Goal: Task Accomplishment & Management: Manage account settings

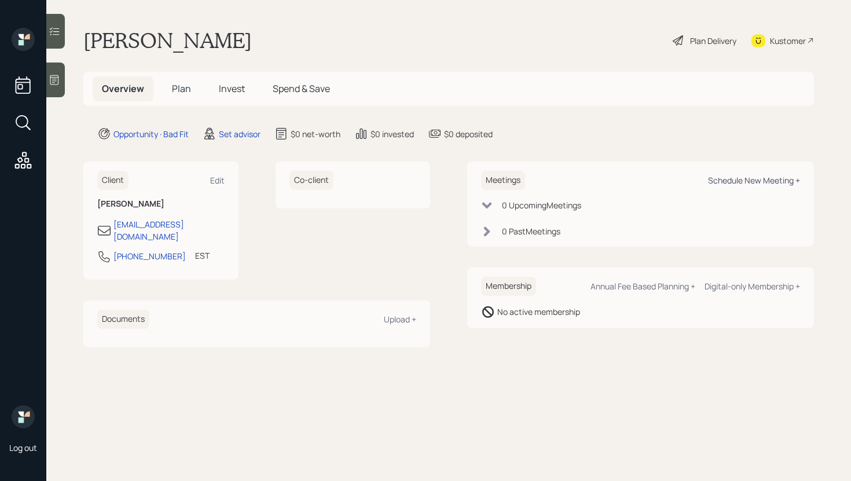
click at [749, 180] on div "Schedule New Meeting +" at bounding box center [754, 180] width 92 height 11
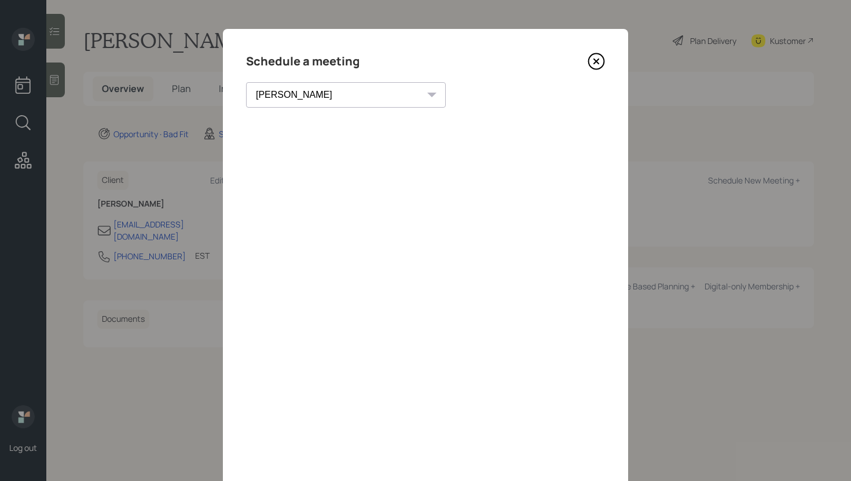
click at [338, 97] on select "Theresa Spinello Matthew Burke Xavier Ross Eitan Bar-David Ian Yamey Trevor Nel…" at bounding box center [346, 94] width 200 height 25
select select "f14b762f-c7c2-4b89-9227-8fa891345eea"
click at [246, 82] on select "Theresa Spinello Matthew Burke Xavier Ross Eitan Bar-David Ian Yamey Trevor Nel…" at bounding box center [346, 94] width 200 height 25
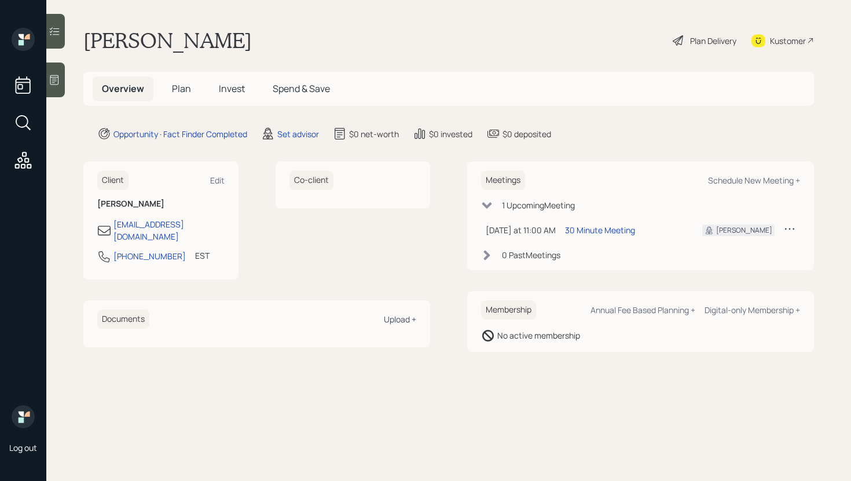
click at [400, 314] on div "Upload +" at bounding box center [400, 319] width 32 height 11
click at [404, 314] on div "Upload +" at bounding box center [400, 319] width 32 height 11
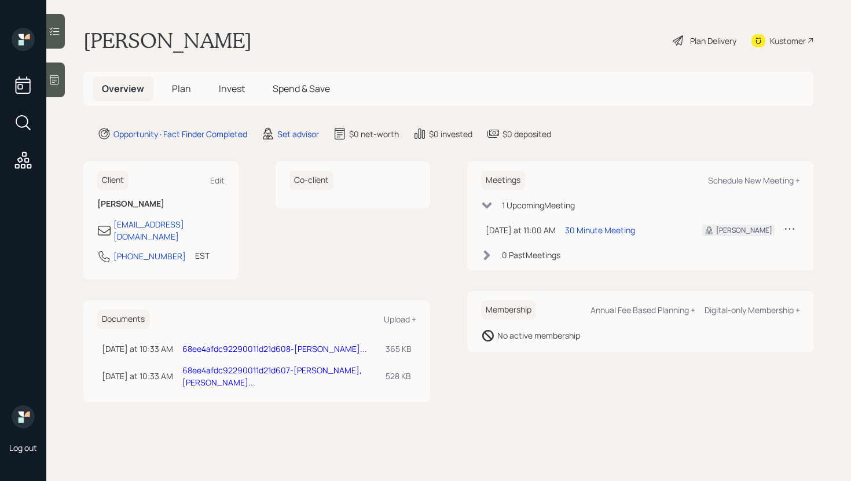
click at [58, 82] on icon at bounding box center [54, 80] width 9 height 10
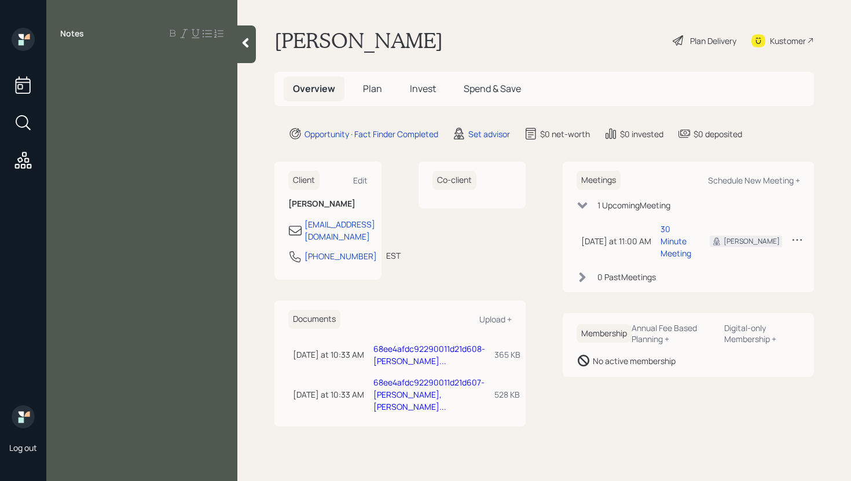
click at [250, 49] on div at bounding box center [246, 44] width 19 height 38
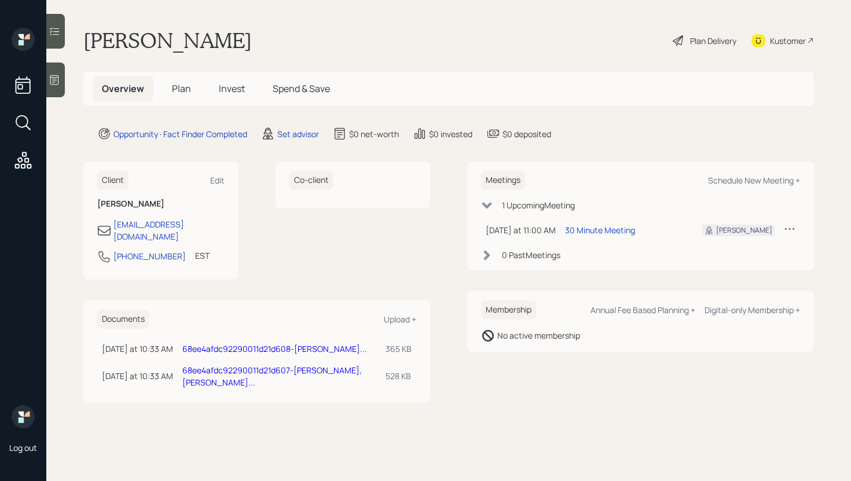
click at [61, 79] on div at bounding box center [55, 80] width 19 height 35
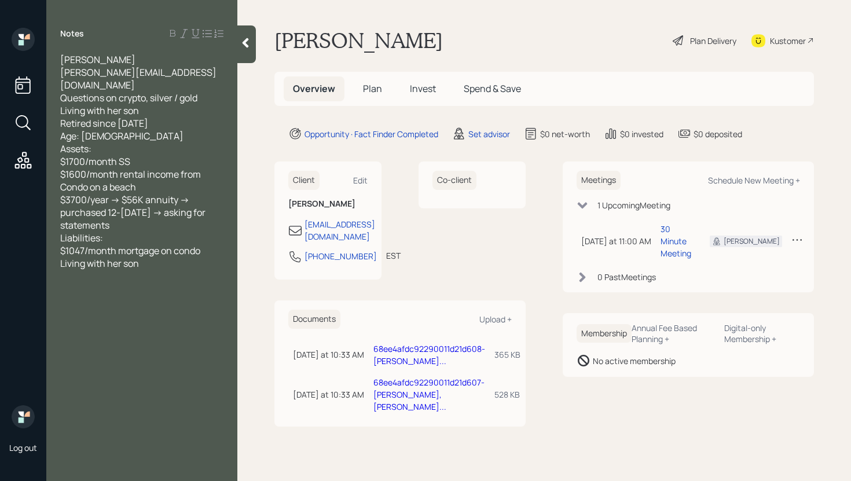
click at [245, 54] on div at bounding box center [246, 44] width 19 height 38
